Goal: Entertainment & Leisure: Consume media (video, audio)

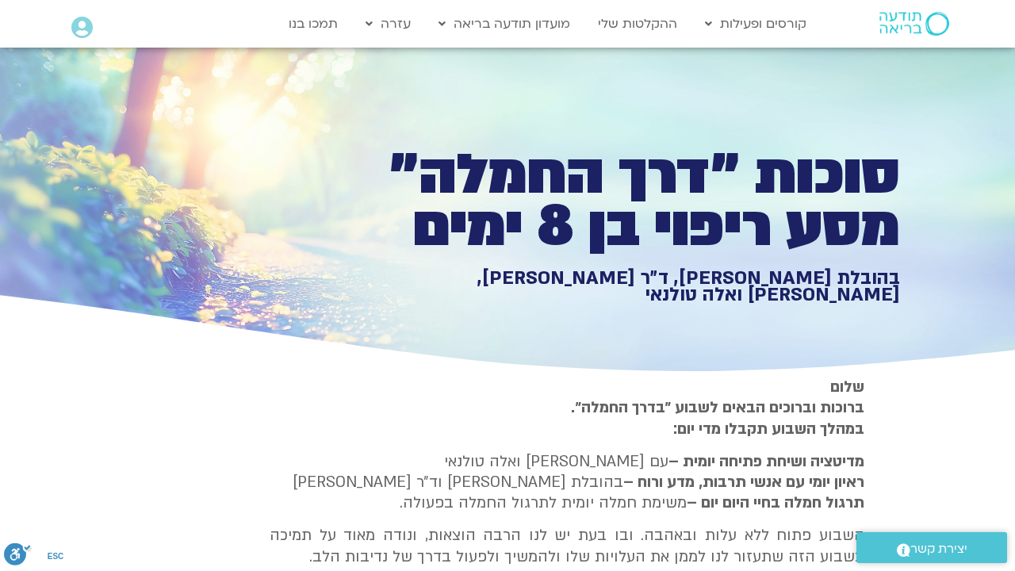
type input "3313.575544"
type input "851.4"
type input "1640.5"
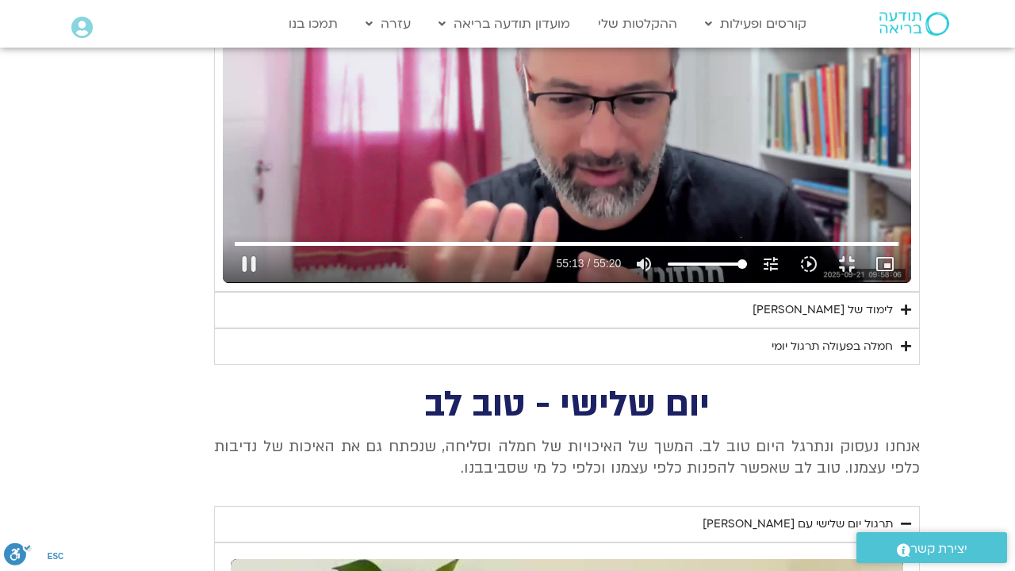
type input "3313.796083"
type input "851.4"
type input "1640.5"
type input "3313.883419"
type input "851.4"
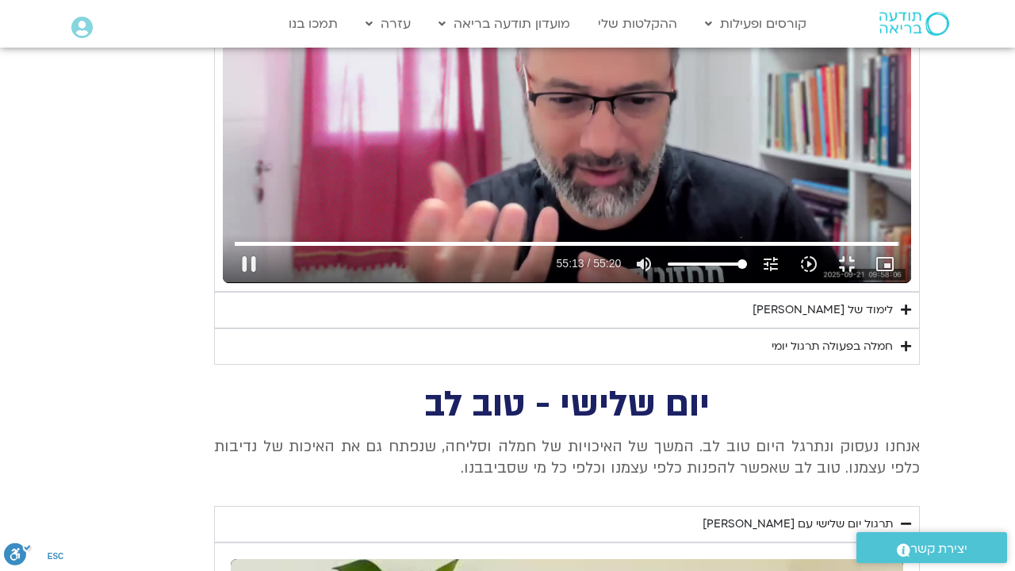
type input "1640.5"
type input "3314.013507"
type input "851.4"
type input "1640.5"
type input "3314.147376"
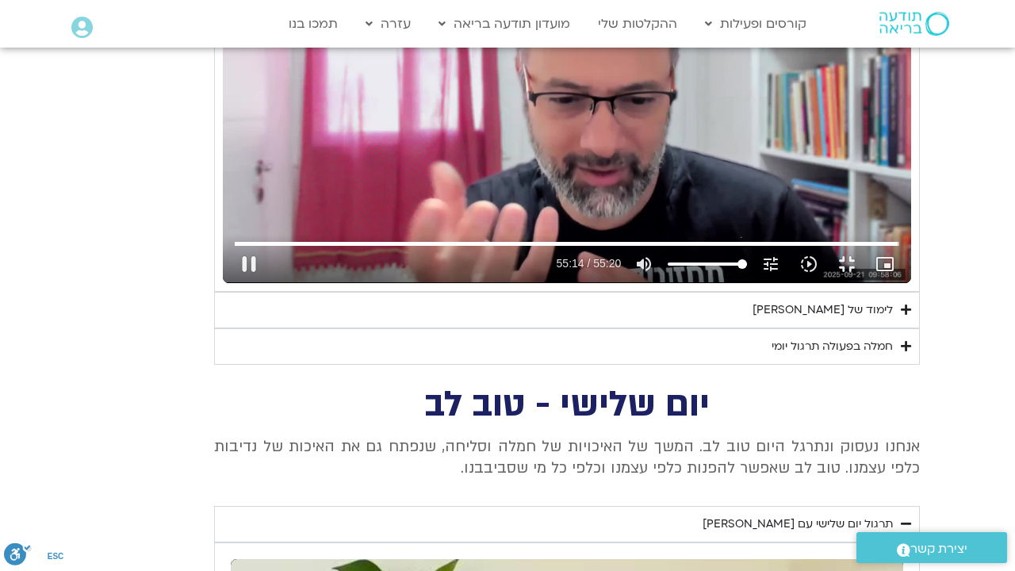
type input "851.4"
type input "1640.5"
type input "3314.28295"
type input "851.4"
type input "1640.5"
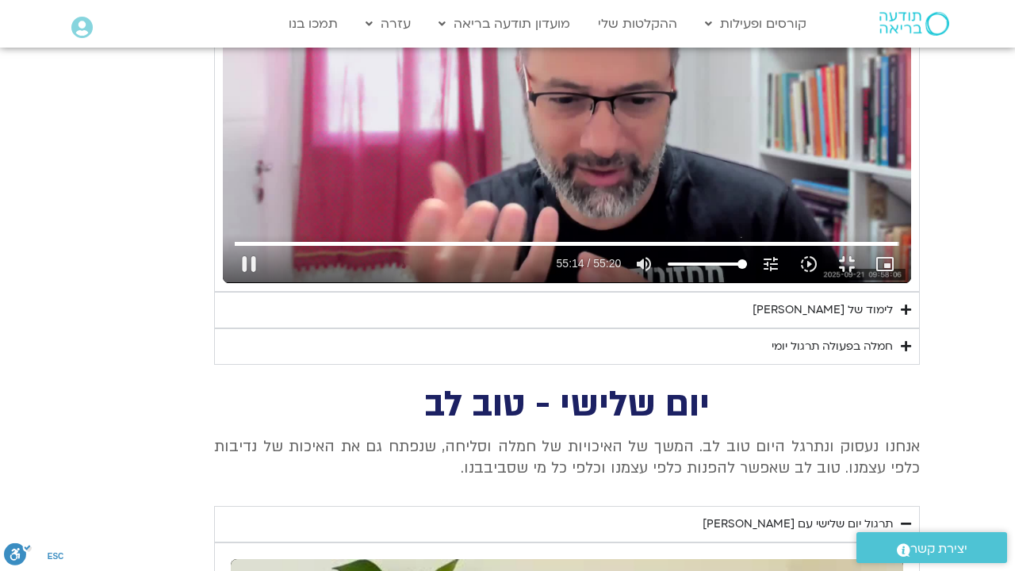
type input "3314.411341"
type input "851.4"
type input "1640.5"
type input "3314.542397"
type input "851.4"
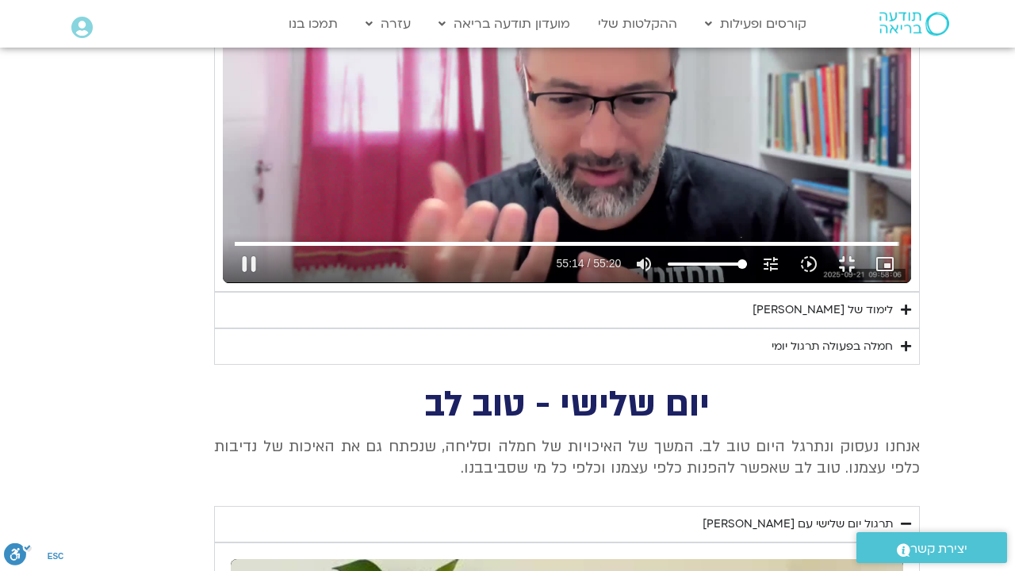
type input "1640.5"
type input "3314.679007"
type input "851.4"
type input "1640.5"
type input "3314.810125"
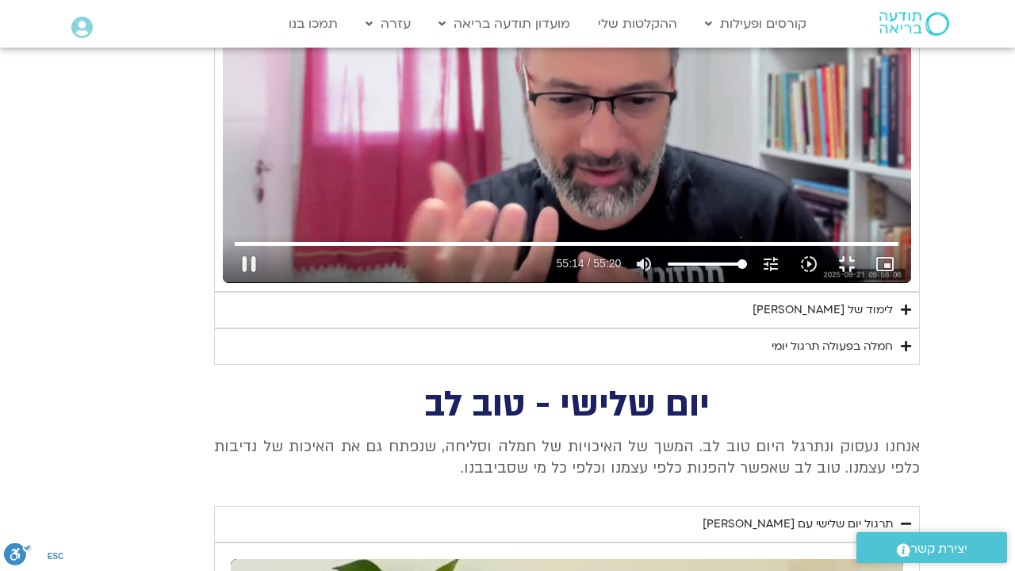
type input "851.4"
type input "1640.5"
type input "3314.942622"
type input "851.4"
type input "1640.5"
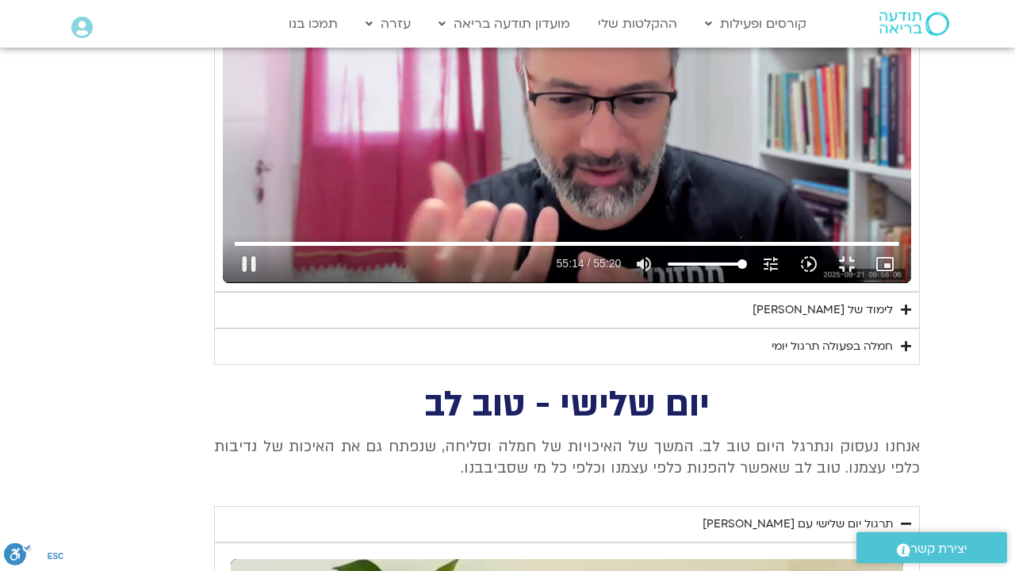
type input "3315.077334"
type input "851.4"
type input "1640.5"
type input "3315.204776"
type input "851.4"
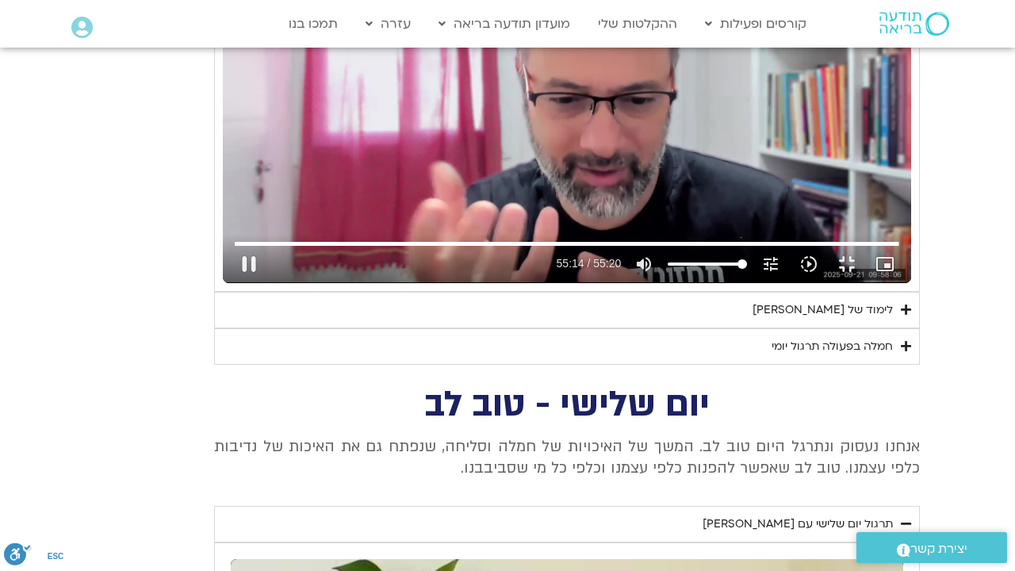
type input "1640.5"
type input "3315.350376"
type input "851.4"
type input "1640.5"
type input "3315.48713"
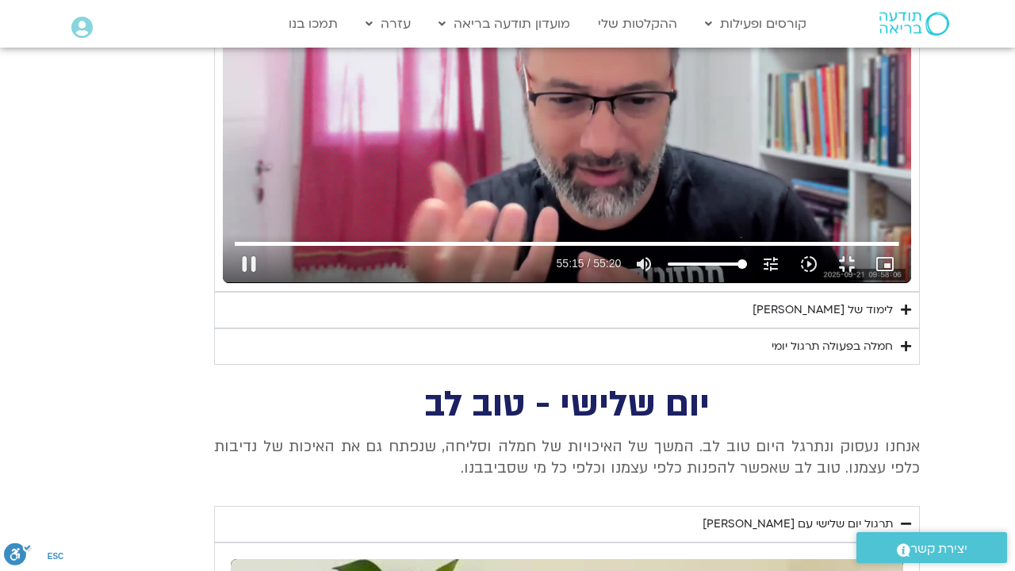
type input "851.4"
type input "1640.5"
type input "3315.88504"
type input "851.4"
type input "1640.5"
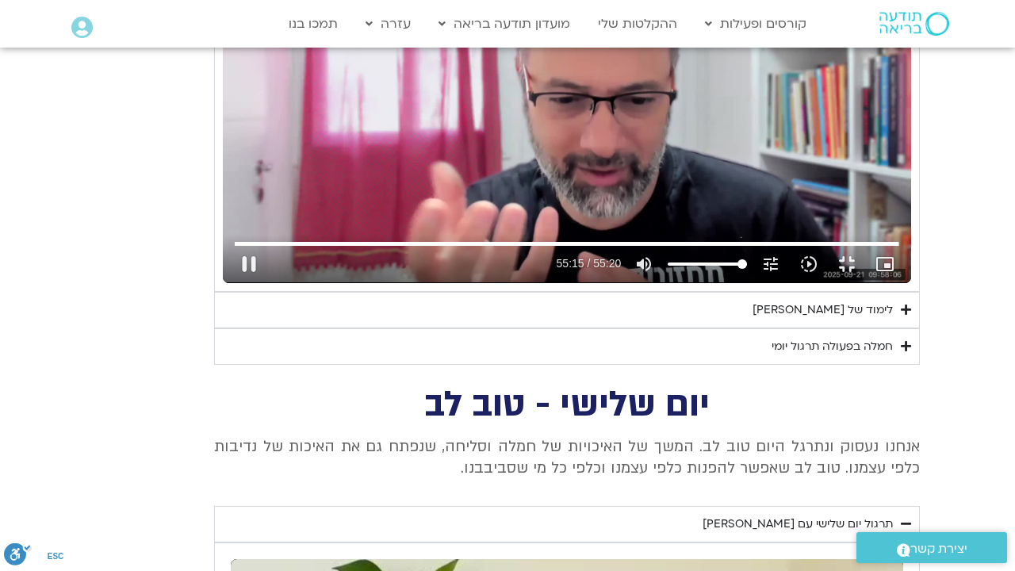
type input "851.4"
type input "1640.5"
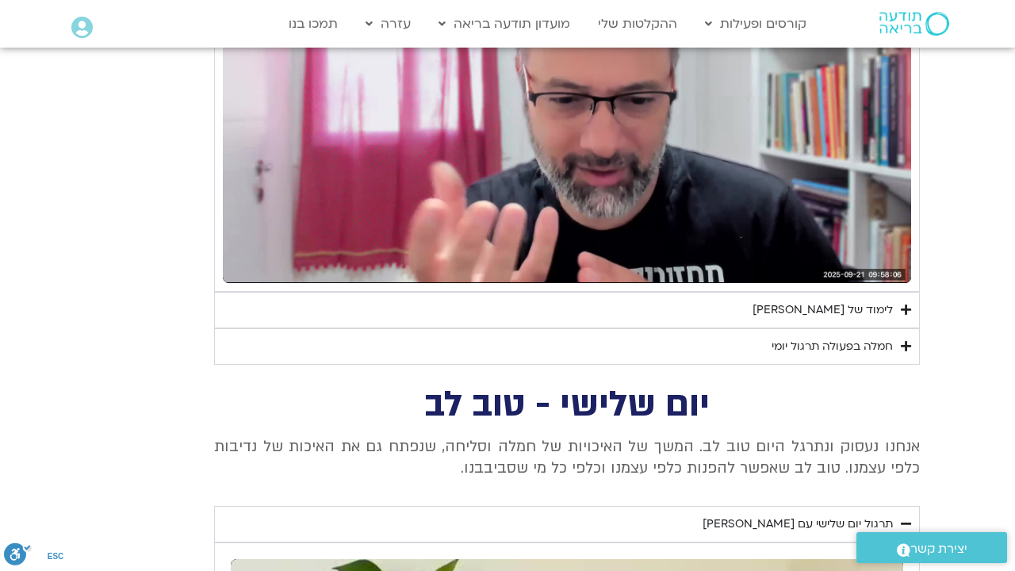
type input "851.4"
type input "1640.5"
type input "851.4"
type input "1640.5"
type input "851.4"
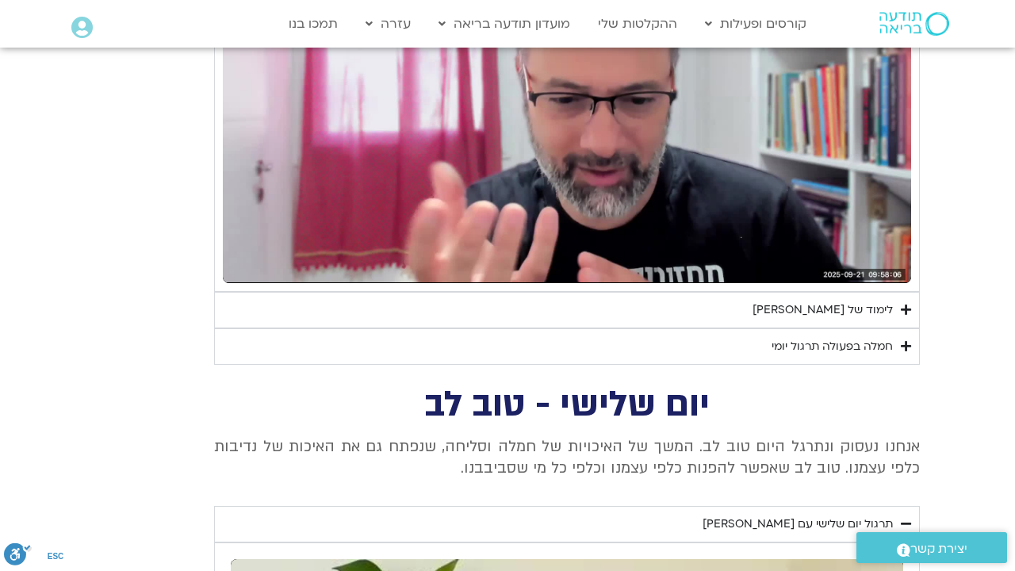
type input "1640.5"
type input "851.4"
type input "1640.5"
type input "851.4"
type input "1640.5"
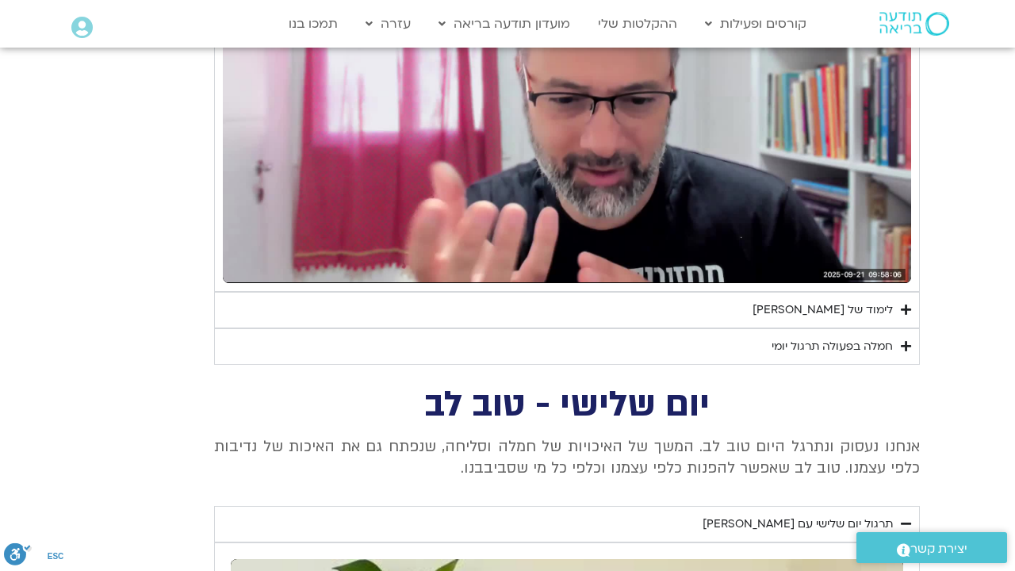
type input "851.4"
type input "1640.5"
type input "851.4"
type input "1640.5"
type input "851.4"
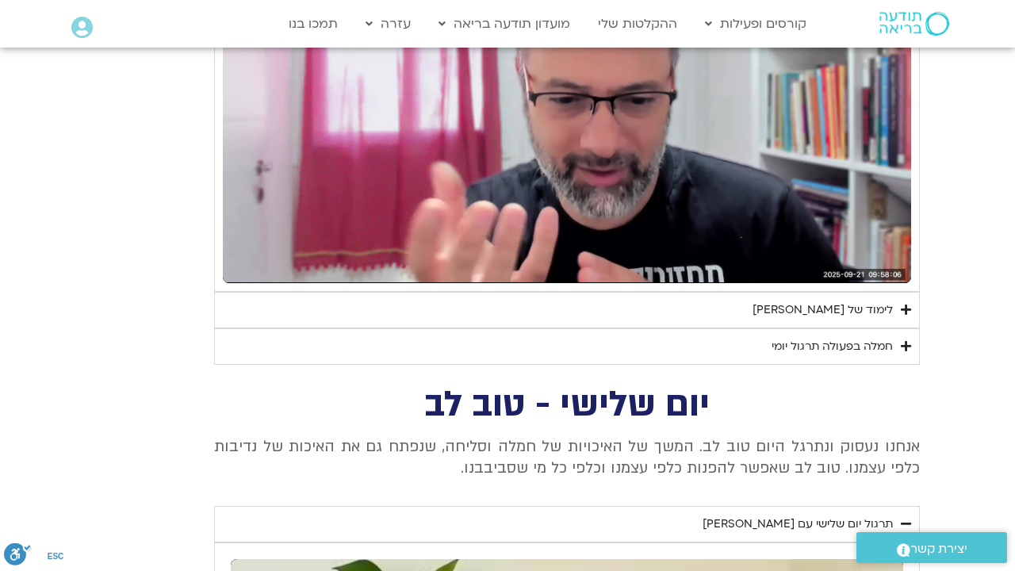
type input "1640.5"
type input "851.4"
type input "1640.5"
type input "851.4"
type input "1640.5"
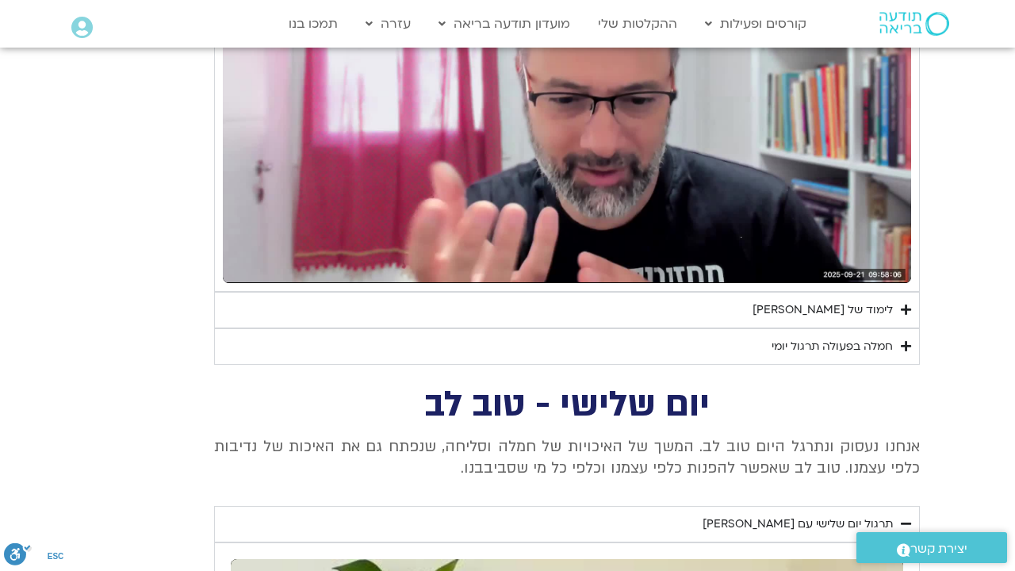
type input "851.4"
type input "1640.5"
type input "851.4"
type input "1640.5"
type input "851.4"
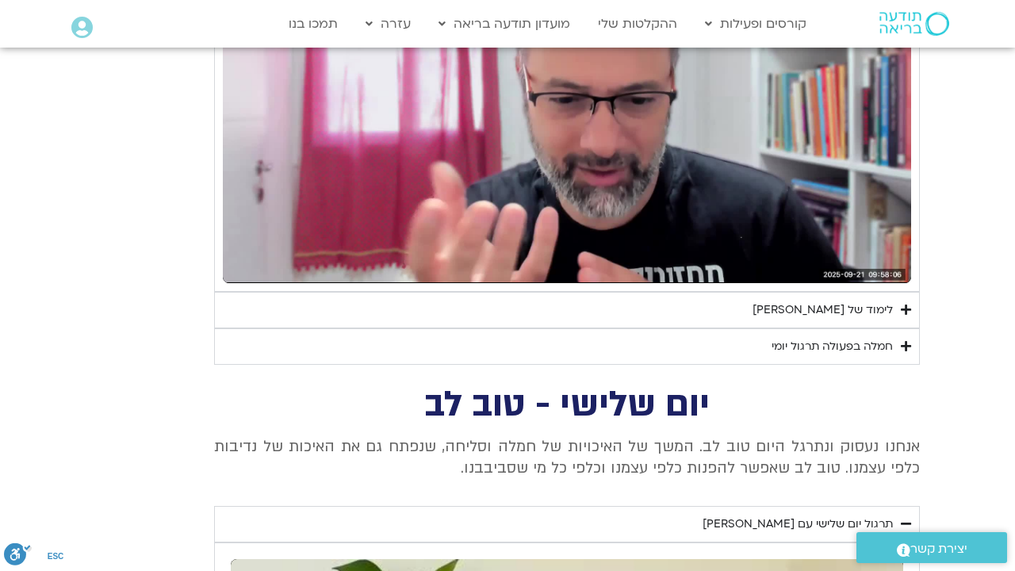
type input "1640.5"
type input "851.4"
type input "1640.5"
type input "851.4"
type input "1640.5"
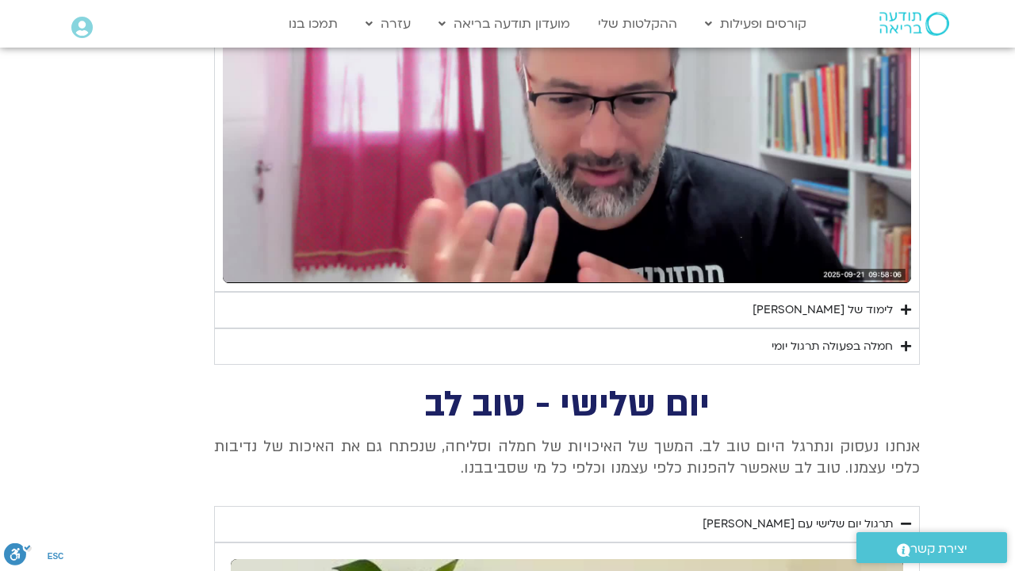
type input "851.4"
type input "1640.5"
type input "851.4"
type input "1640.5"
type input "851.4"
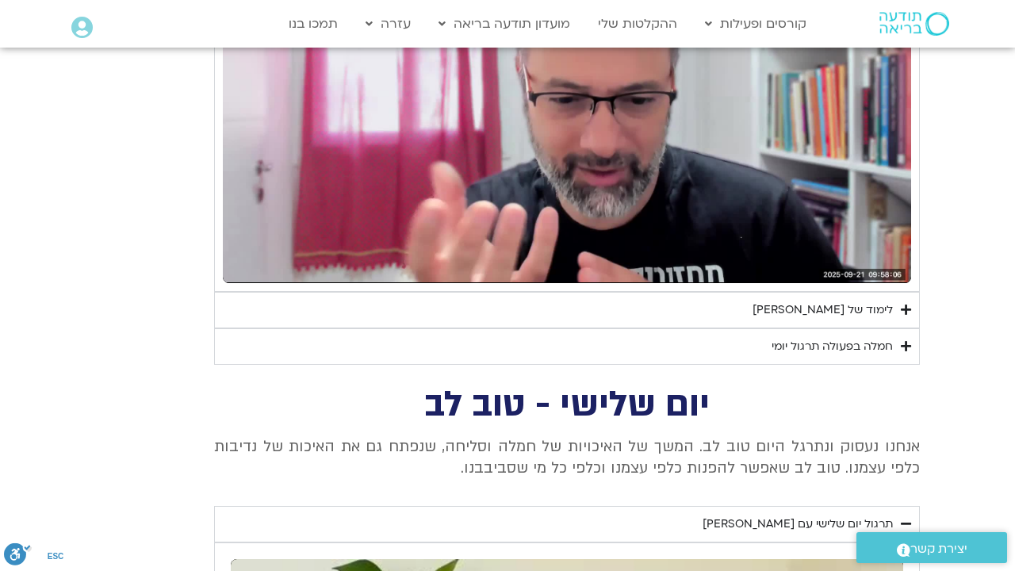
type input "1640.5"
type input "851.4"
type input "1640.5"
type input "851.4"
type input "1640.5"
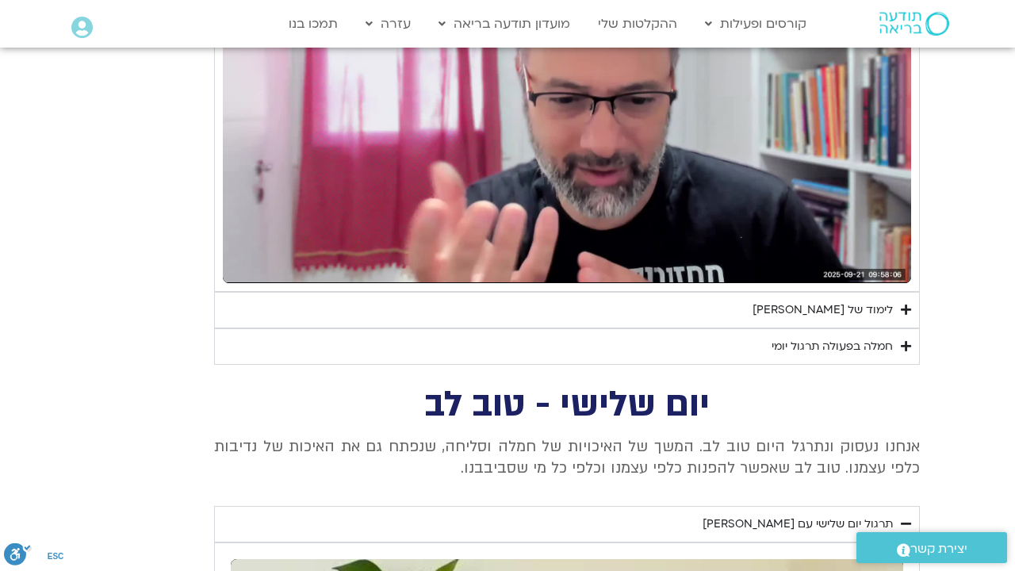
type input "851.4"
type input "1640.5"
type input "851.4"
type input "1640.5"
type input "851.4"
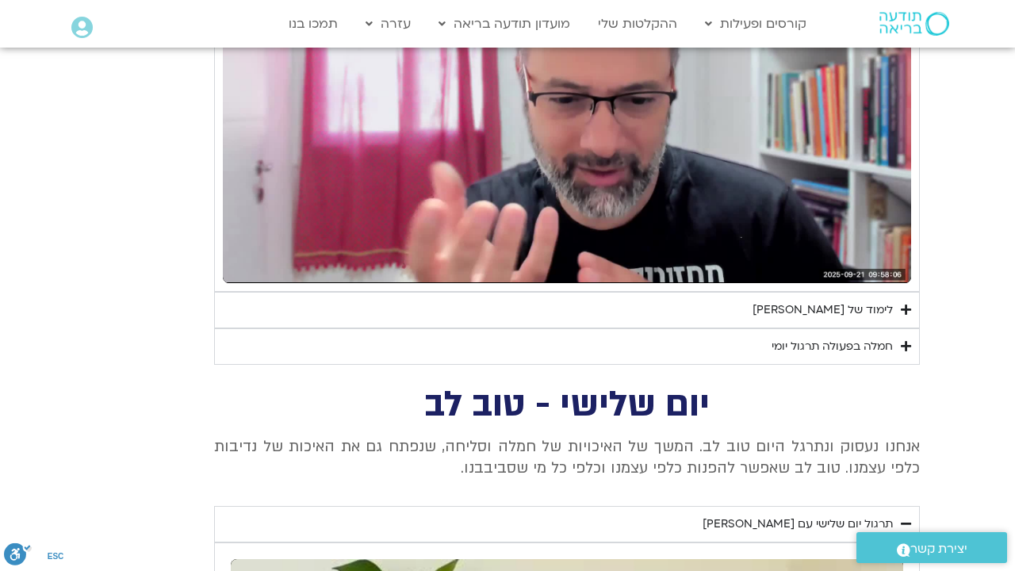
type input "1640.5"
type input "851.4"
type input "1640.5"
type input "851.4"
type input "1640.5"
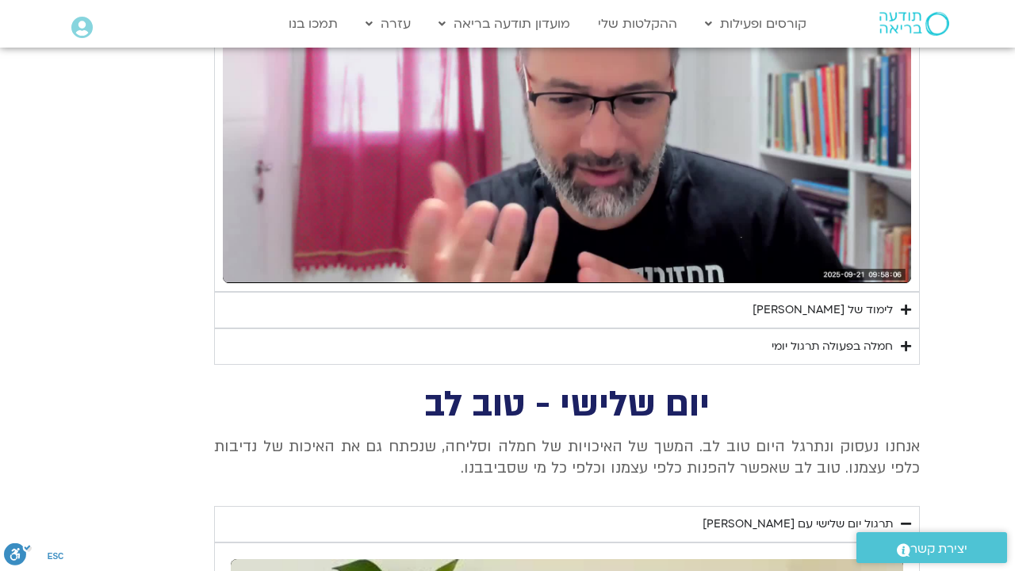
type input "851.4"
type input "1640.5"
type input "851.4"
type input "1640.5"
type input "851.4"
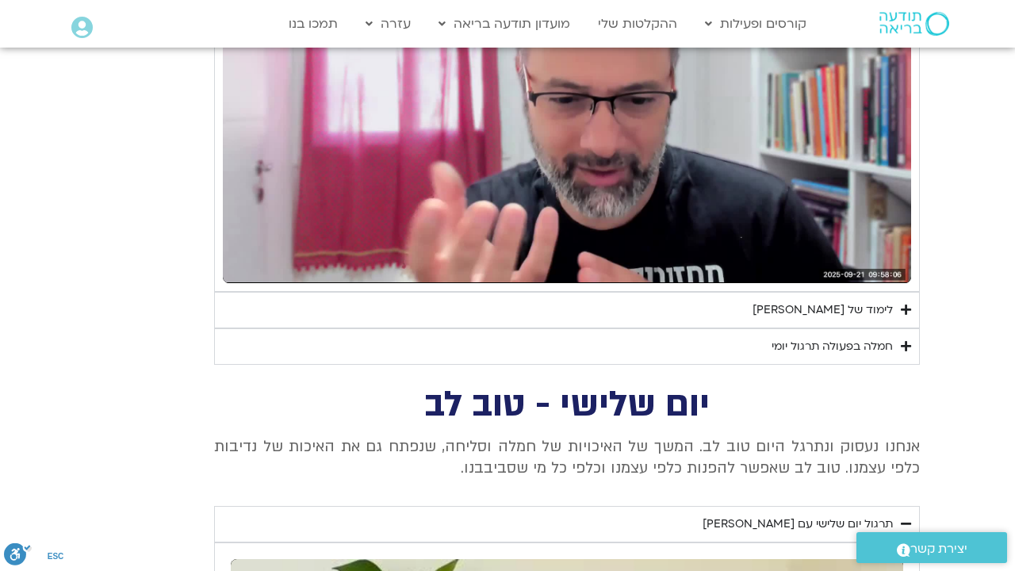
type input "1640.5"
type input "851.4"
type input "1640.5"
type input "851.4"
type input "1640.5"
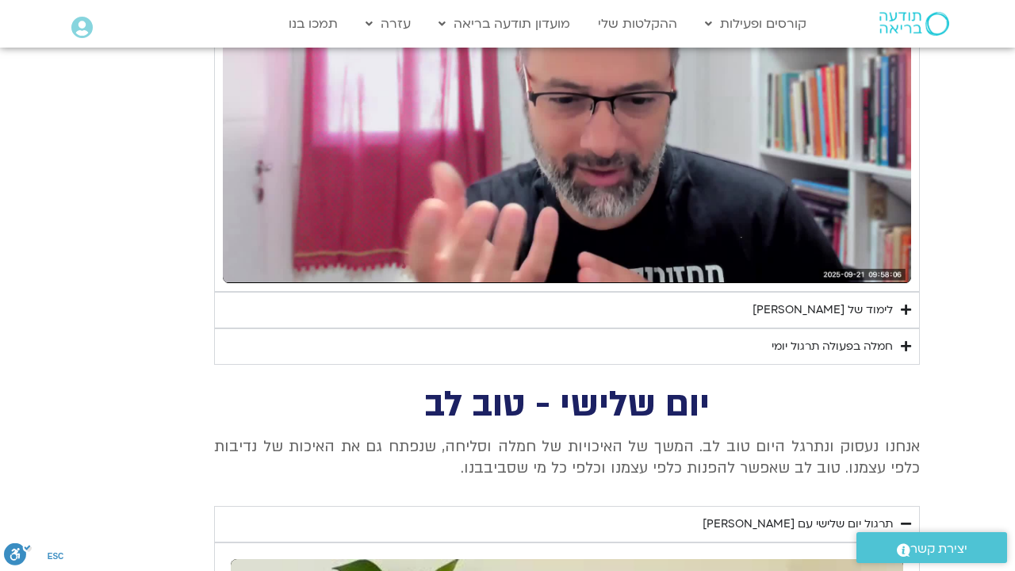
type input "851.4"
type input "1640.5"
type input "851.4"
type input "1640.5"
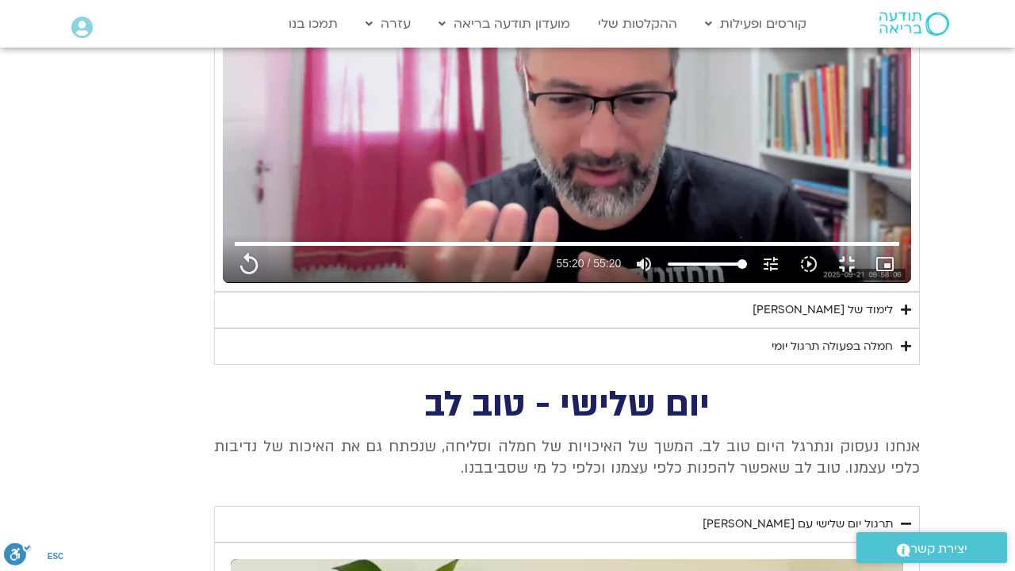
type input "3320.68"
type input "851.4"
type input "1640.5"
type input "3320.68"
type input "851.4"
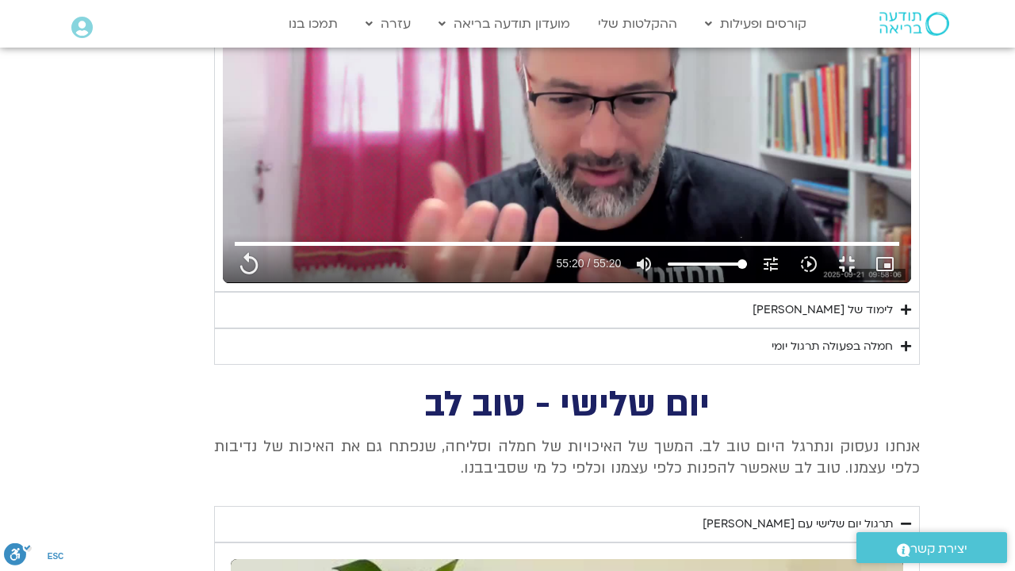
type input "1640.5"
type input "3320.68"
type input "851.4"
type input "1640.5"
type input "3320.68"
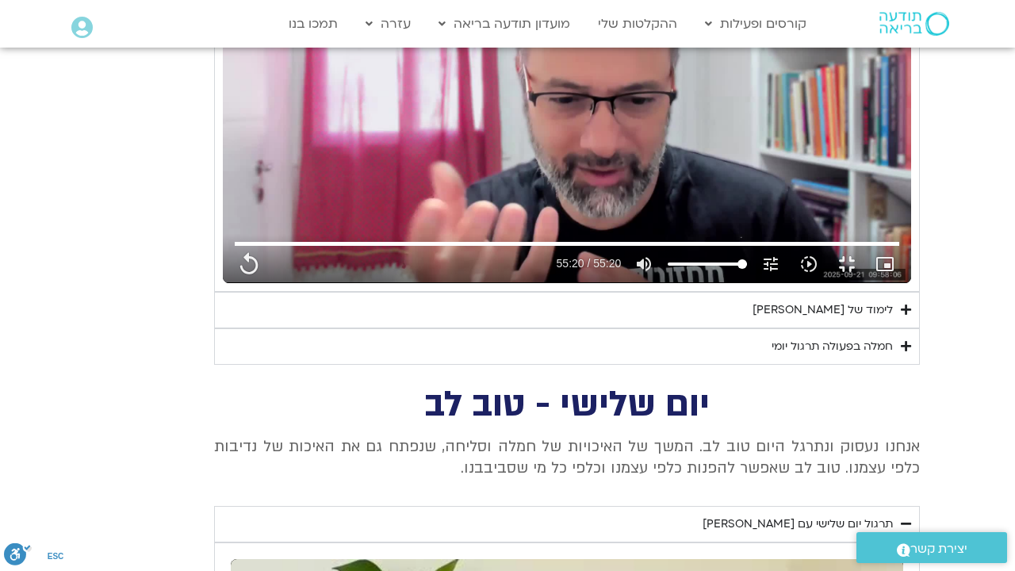
type input "851.4"
type input "1640.5"
type input "3320.68"
type input "851.4"
type input "1640.5"
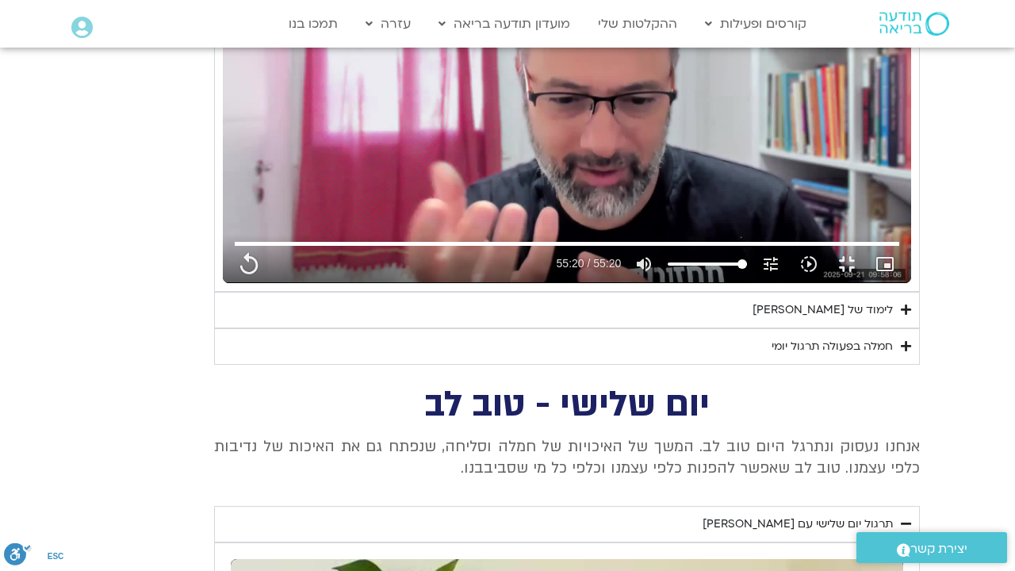
type input "3320.68"
type input "851.4"
type input "1640.5"
type input "3320.68"
type input "851.4"
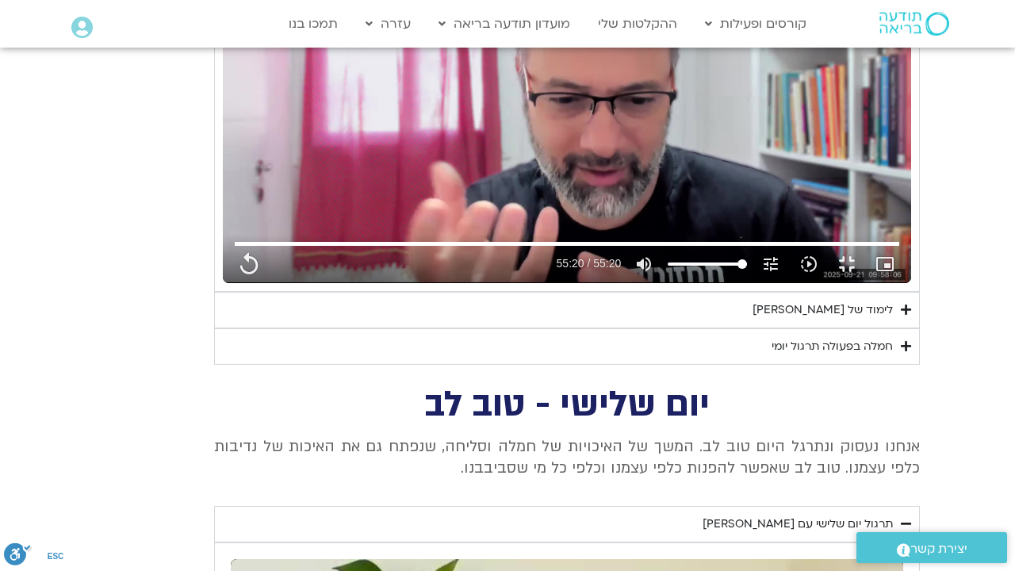
type input "1640.5"
type input "3320.68"
type input "851.4"
type input "1640.5"
type input "3320.68"
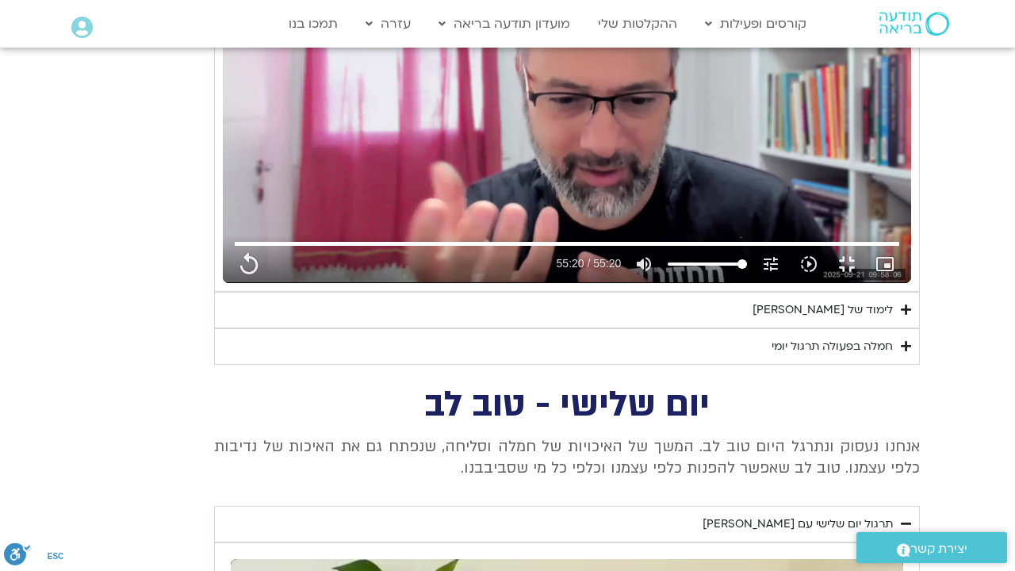
type input "851.4"
type input "1640.5"
type input "3320.68"
type input "851.4"
type input "1640.5"
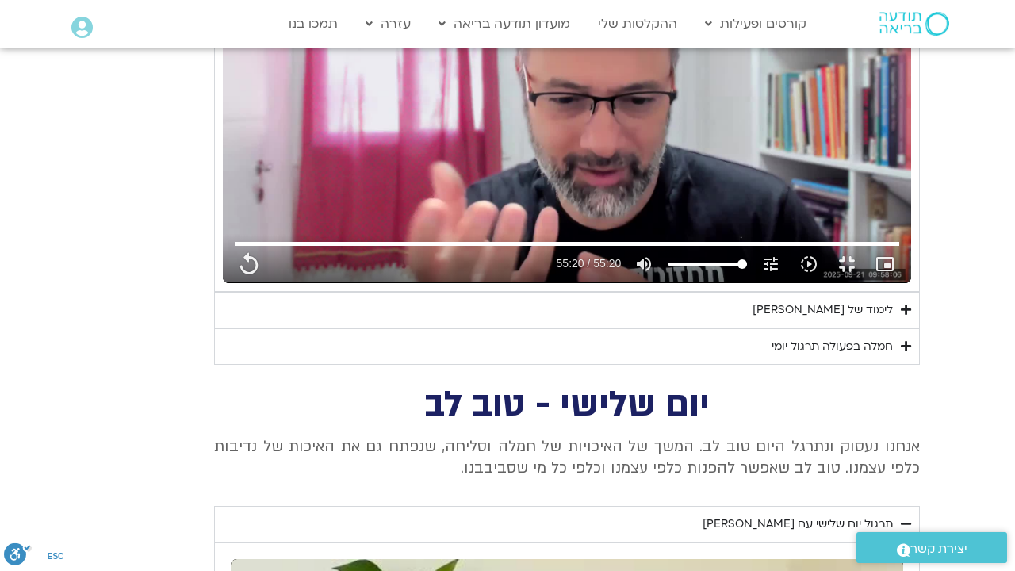
type input "3320.68"
type input "851.4"
type input "1640.5"
type input "3320.68"
type input "851.4"
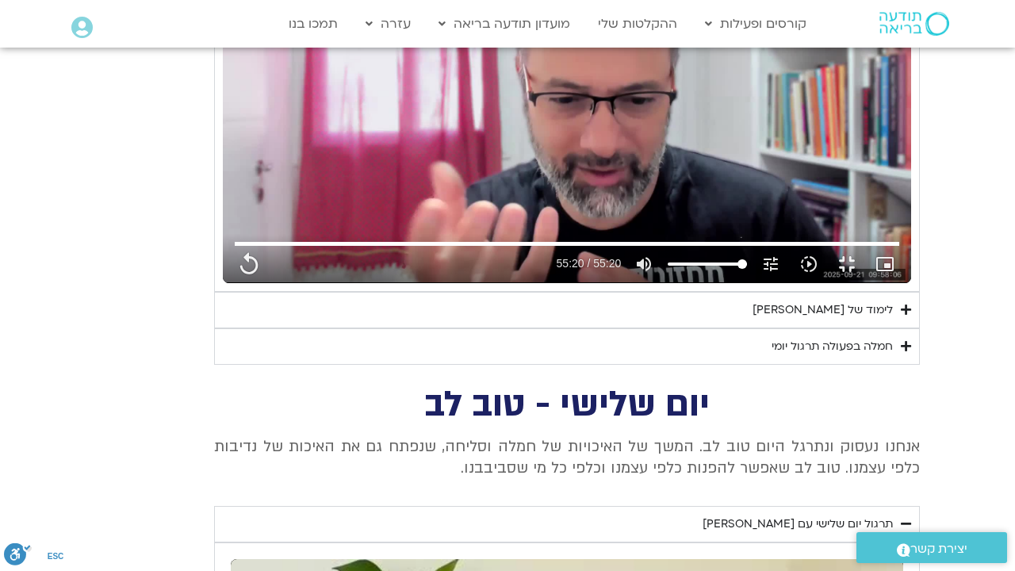
type input "1640.5"
type input "3320.68"
type input "851.4"
type input "1640.5"
type input "3320.68"
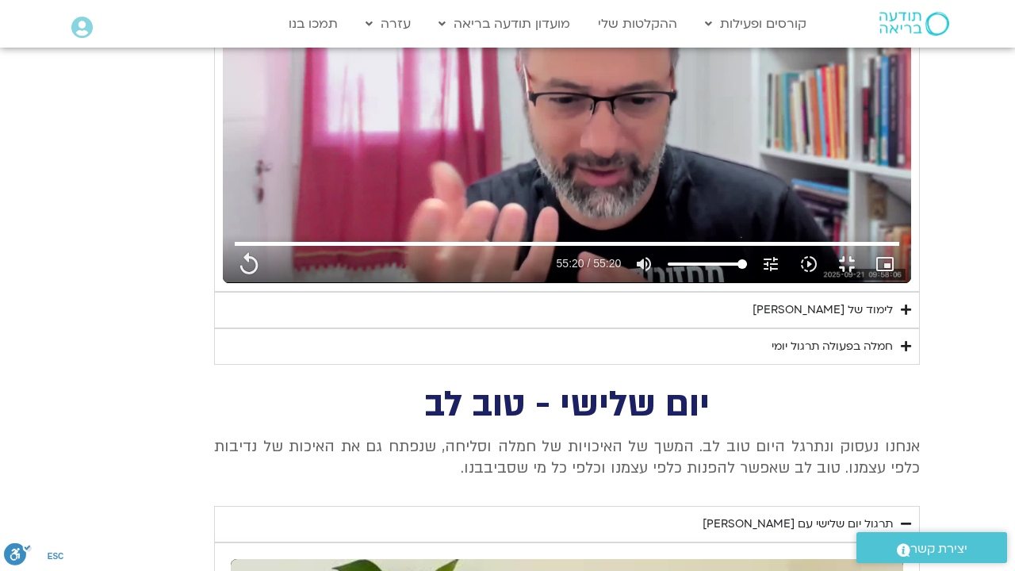
type input "851.4"
type input "1640.5"
type input "3320.68"
type input "851.4"
type input "1640.5"
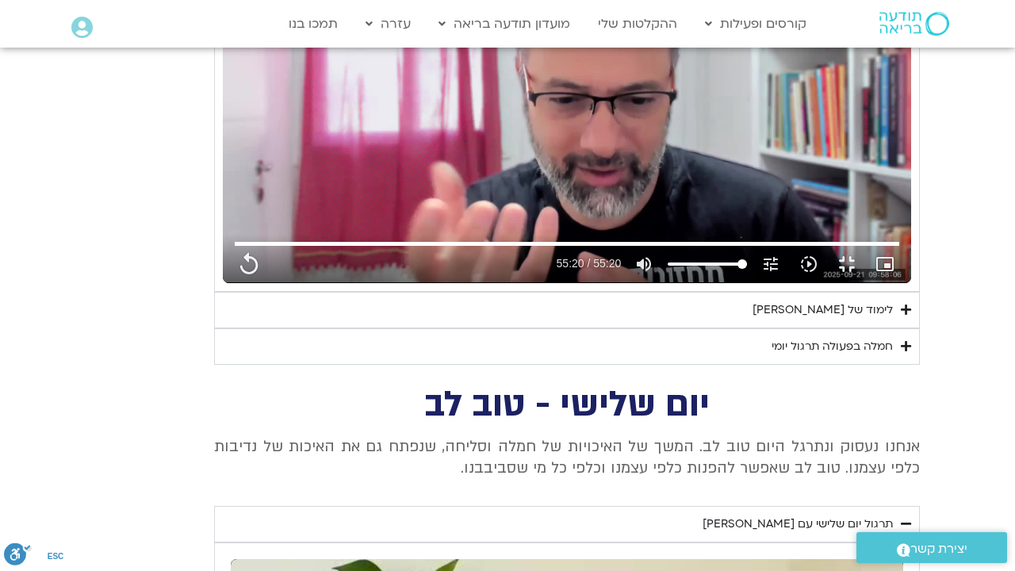
type input "3320.68"
type input "851.4"
type input "1640.5"
type input "3320.68"
type input "851.4"
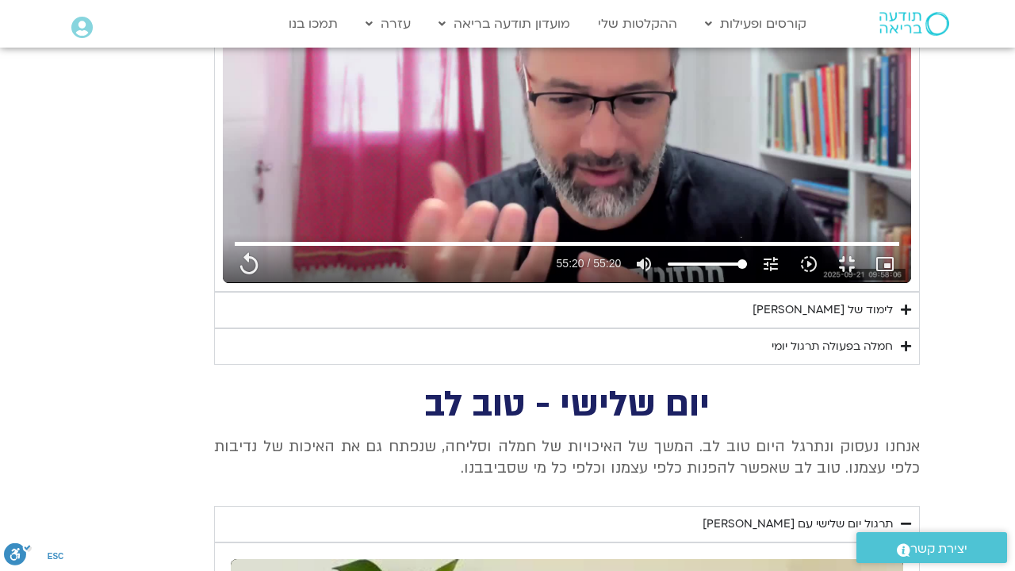
type input "1640.5"
type input "3320.68"
type input "851.4"
type input "1640.5"
type input "3320.68"
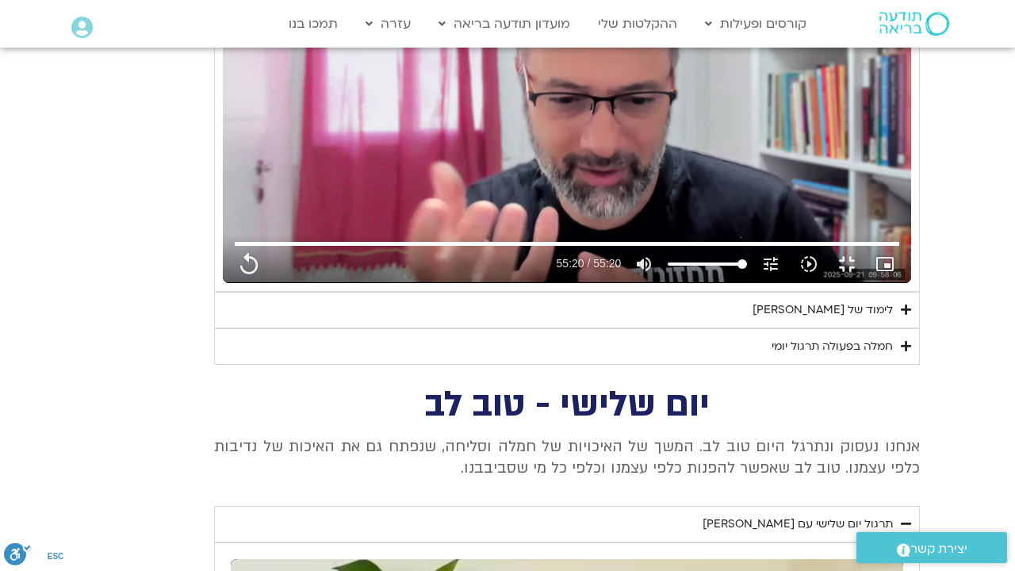
type input "851.4"
type input "1640.5"
type input "3320.68"
type input "851.4"
type input "1640.5"
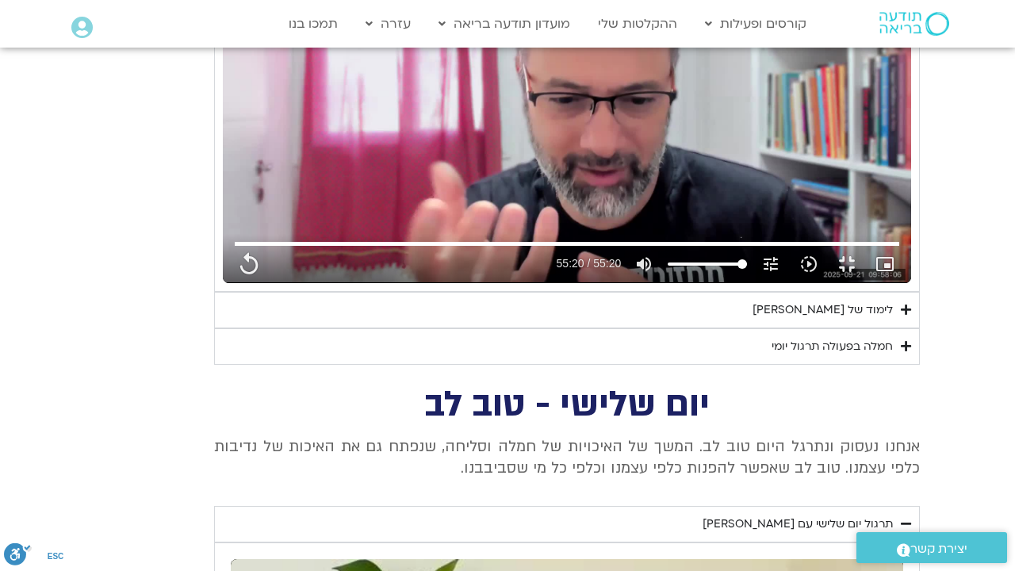
type input "3320.68"
type input "851.4"
type input "1640.5"
type input "3320.68"
type input "851.4"
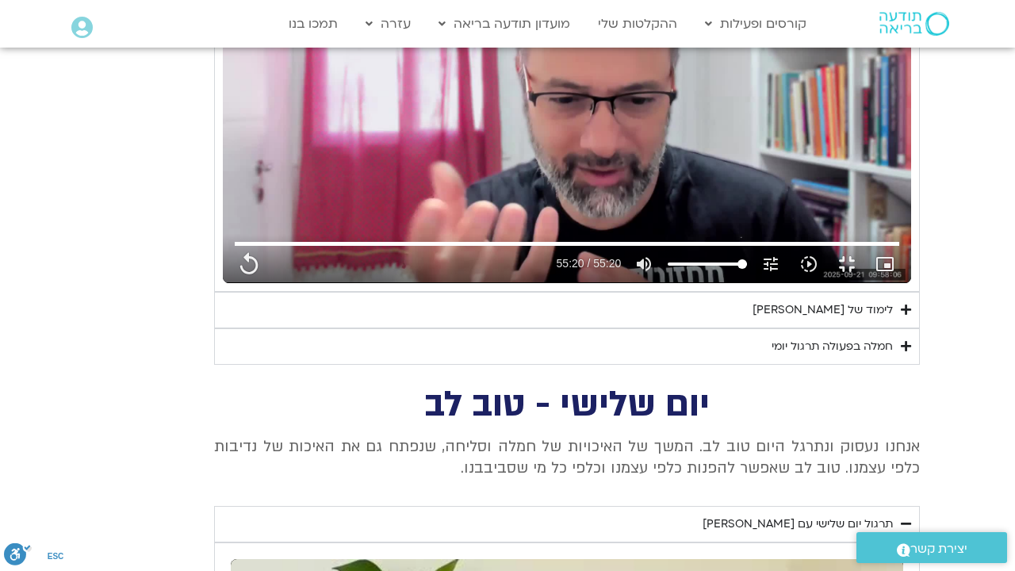
type input "1640.5"
type input "3320.68"
type input "851.4"
type input "3320.68"
type input "1640.5"
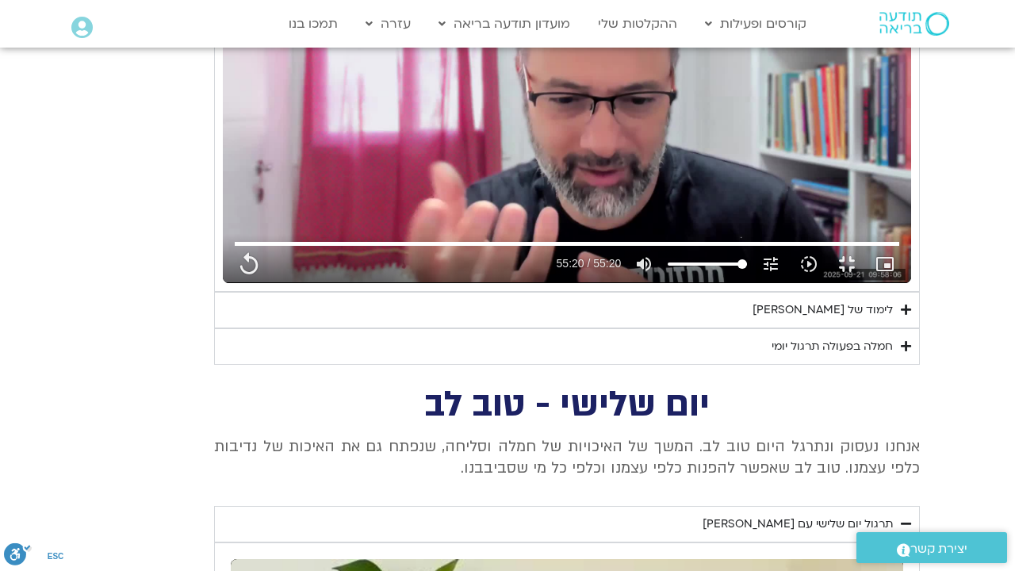
type input "3320.68"
type input "851.4"
type input "3320.68"
type input "1640.5"
type input "3320.68"
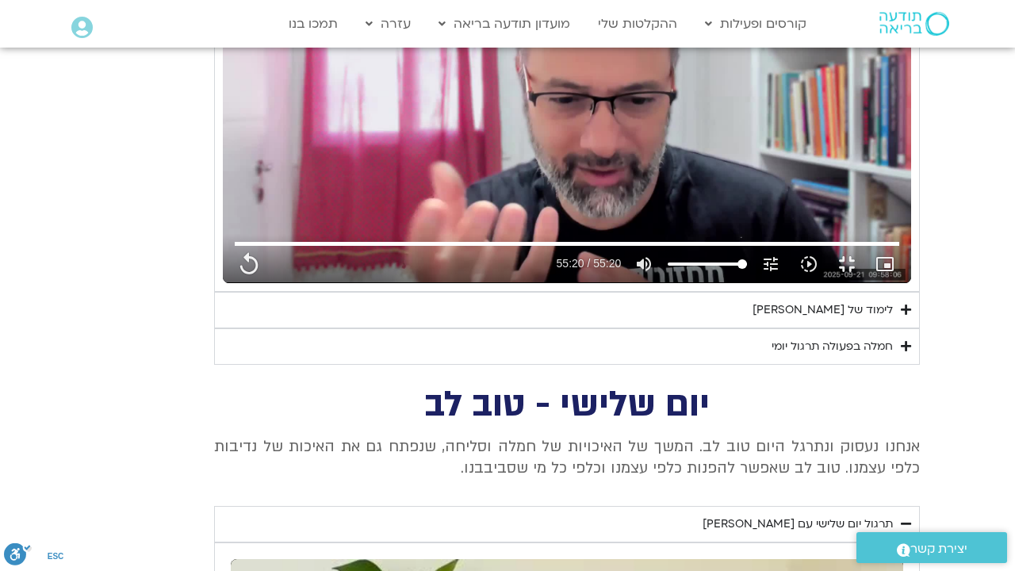
type input "851.4"
type input "1640.5"
type input "3320.68"
type input "851.4"
type input "1640.5"
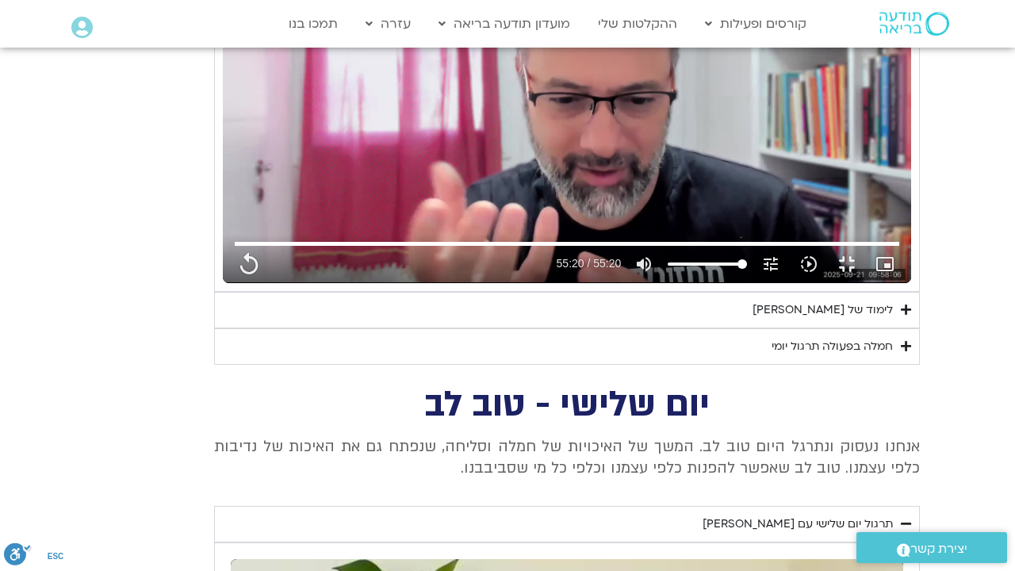
type input "3320.68"
type input "851.4"
type input "1640.5"
type input "3320.68"
type input "851.4"
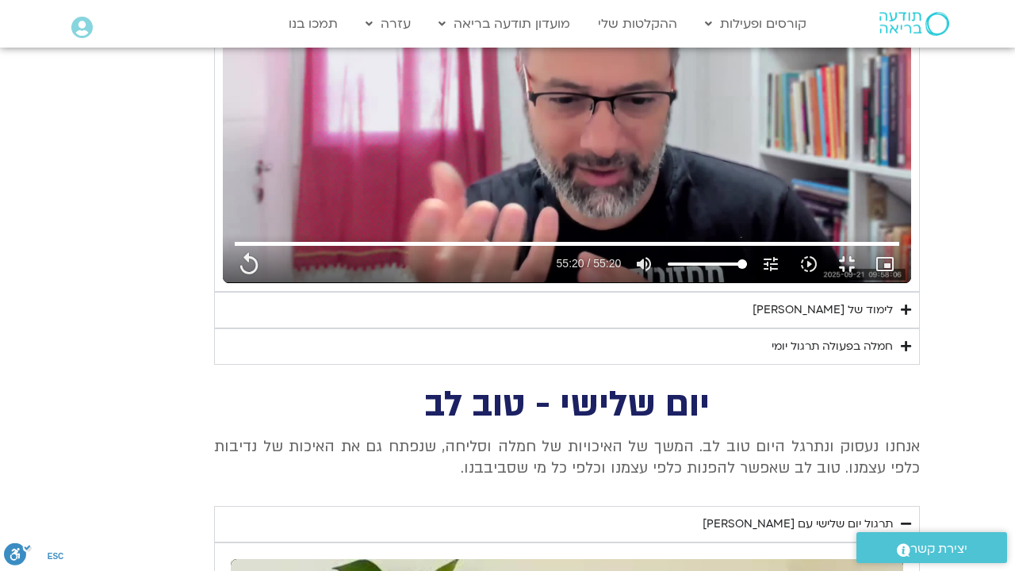
click at [474, 282] on div "Skip Ad 24:15 replay 55:20 / 55:20 volume_up Mute tune Resolution Auto 720p slo…" at bounding box center [567, 88] width 689 height 387
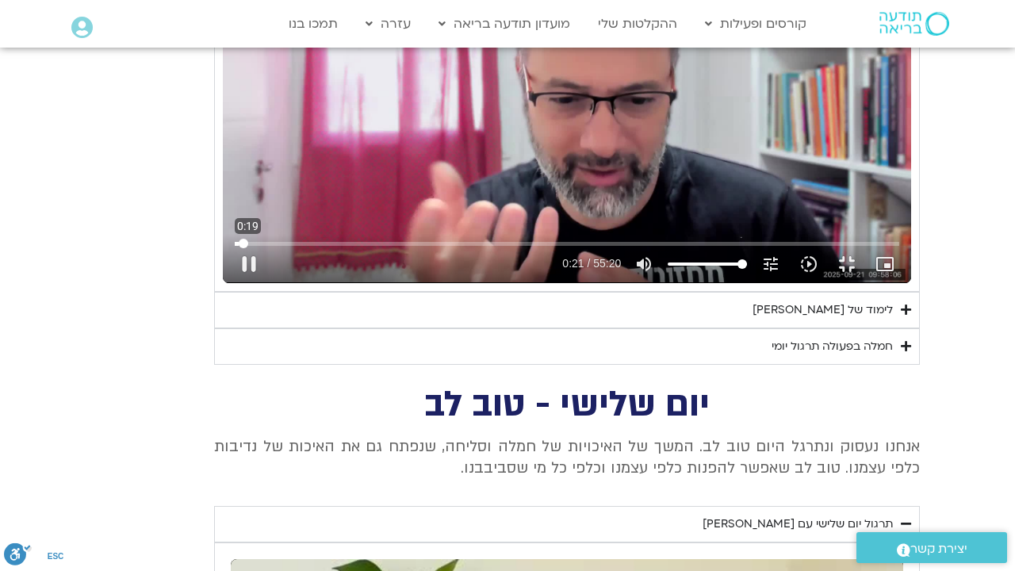
click at [235, 248] on input "Seek" at bounding box center [568, 244] width 666 height 10
click at [230, 283] on button "pause" at bounding box center [249, 264] width 38 height 38
click at [223, 27] on div "Skip Ad 15:02 play_arrow 0:33 / 55:20 volume_up Mute tune Resolution Auto 720p …" at bounding box center [567, 88] width 689 height 387
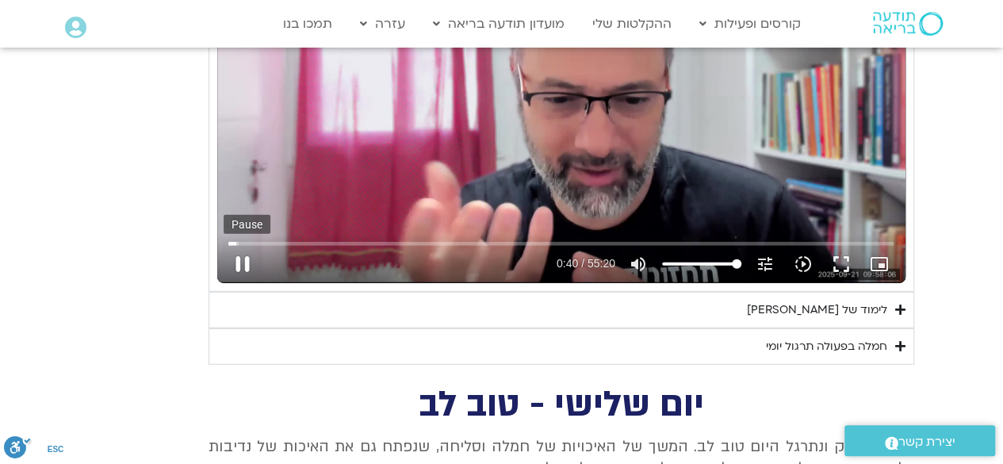
click at [241, 259] on button "pause" at bounding box center [243, 264] width 38 height 38
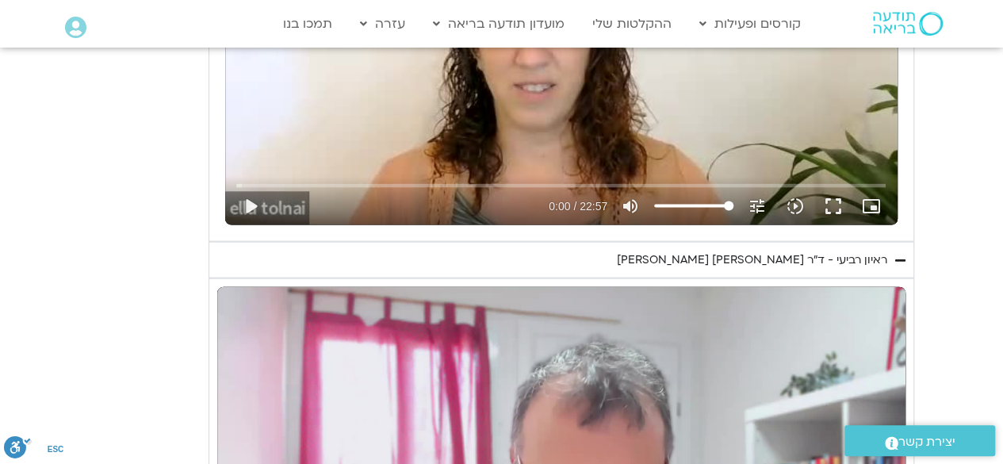
scroll to position [1604, 0]
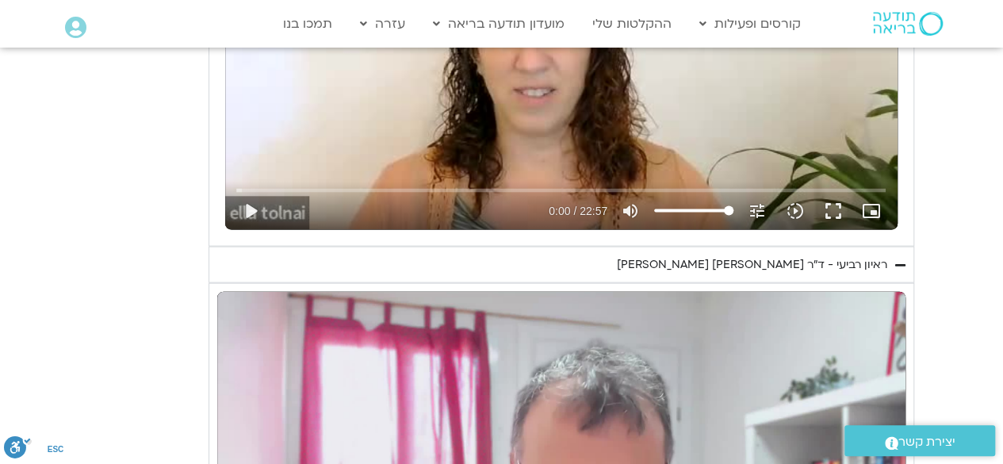
click at [825, 259] on div "ראיון רביעי - ד"ר [PERSON_NAME] [PERSON_NAME]" at bounding box center [752, 264] width 270 height 19
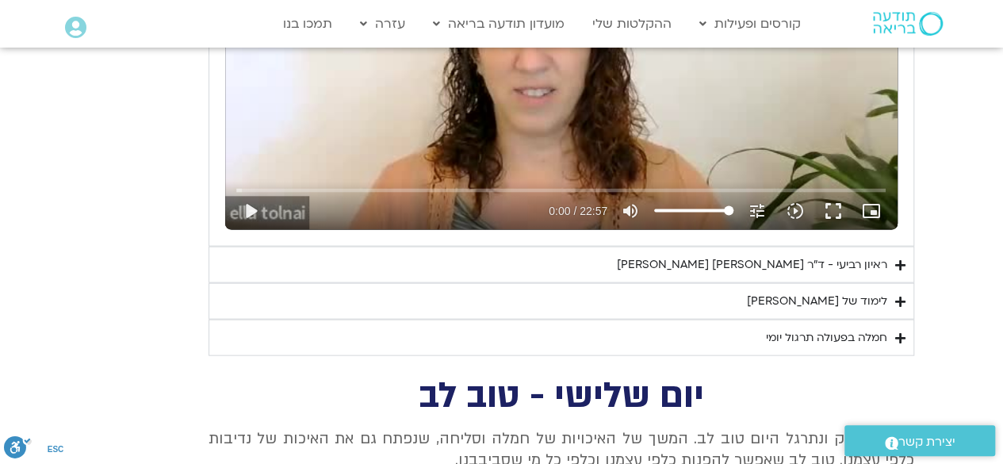
click at [750, 261] on div "ראיון רביעי - ד"ר [PERSON_NAME] [PERSON_NAME]" at bounding box center [752, 264] width 270 height 19
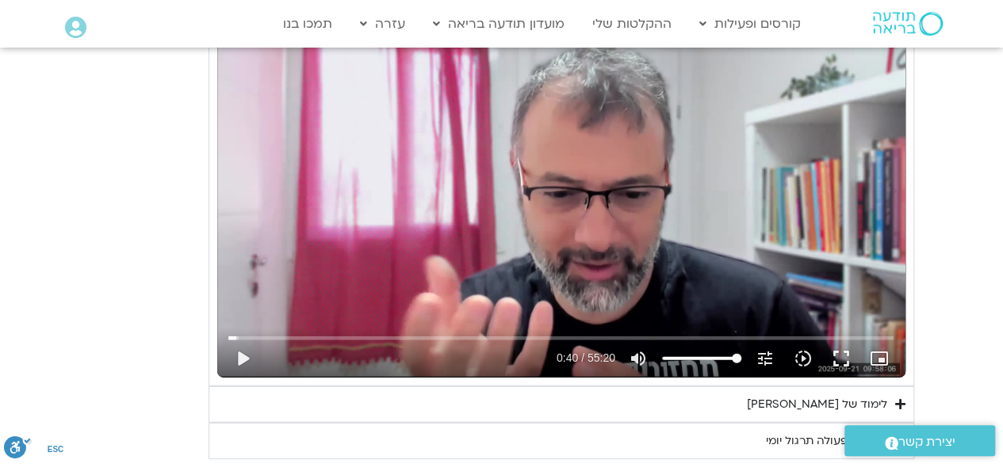
scroll to position [1763, 0]
